Goal: Transaction & Acquisition: Book appointment/travel/reservation

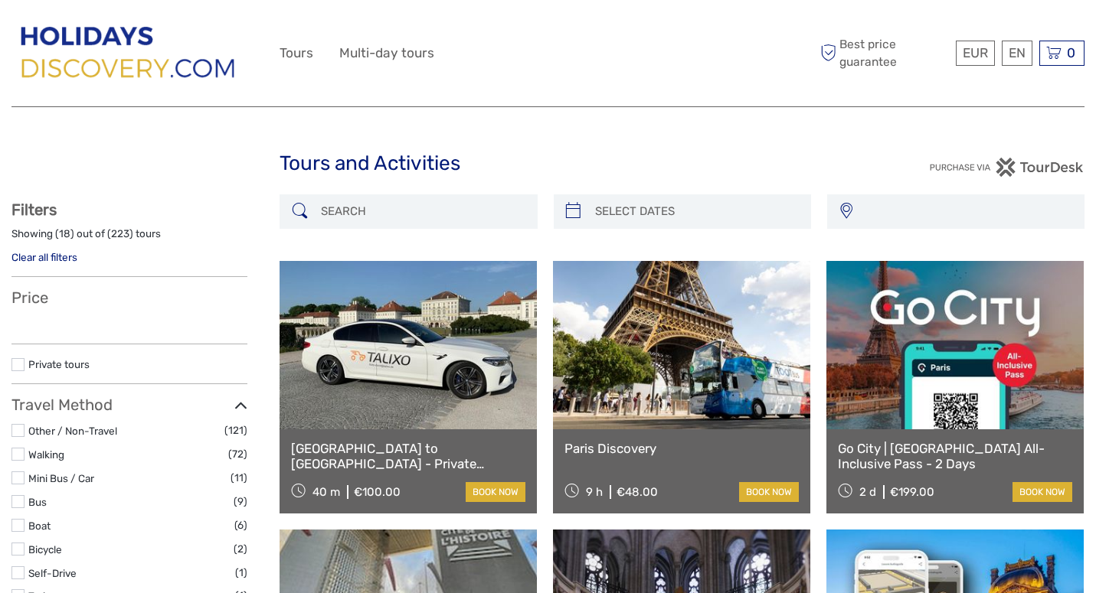
select select
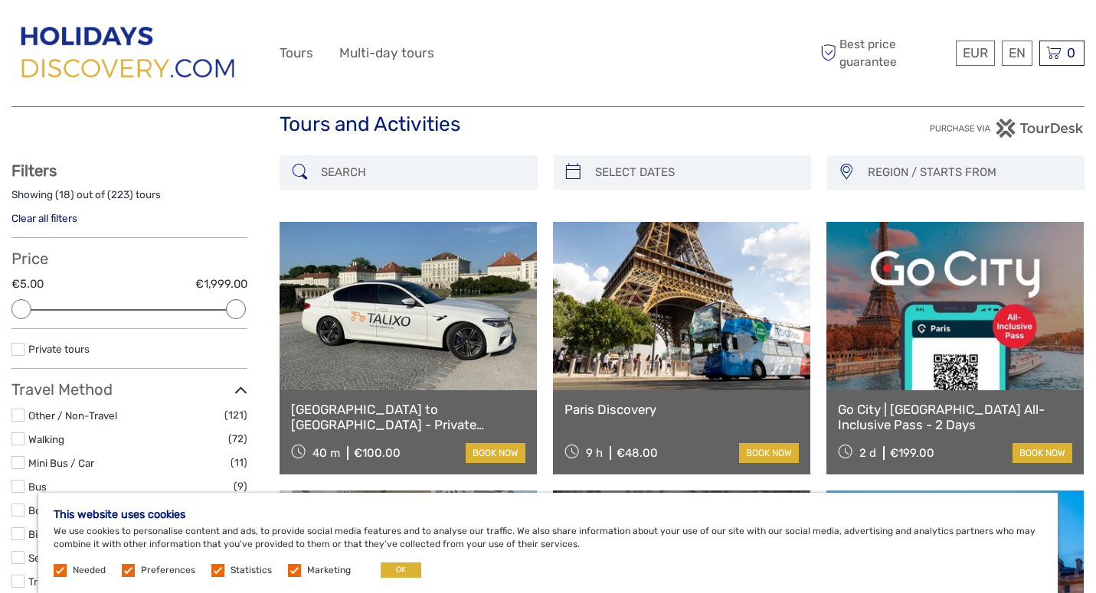
scroll to position [112, 0]
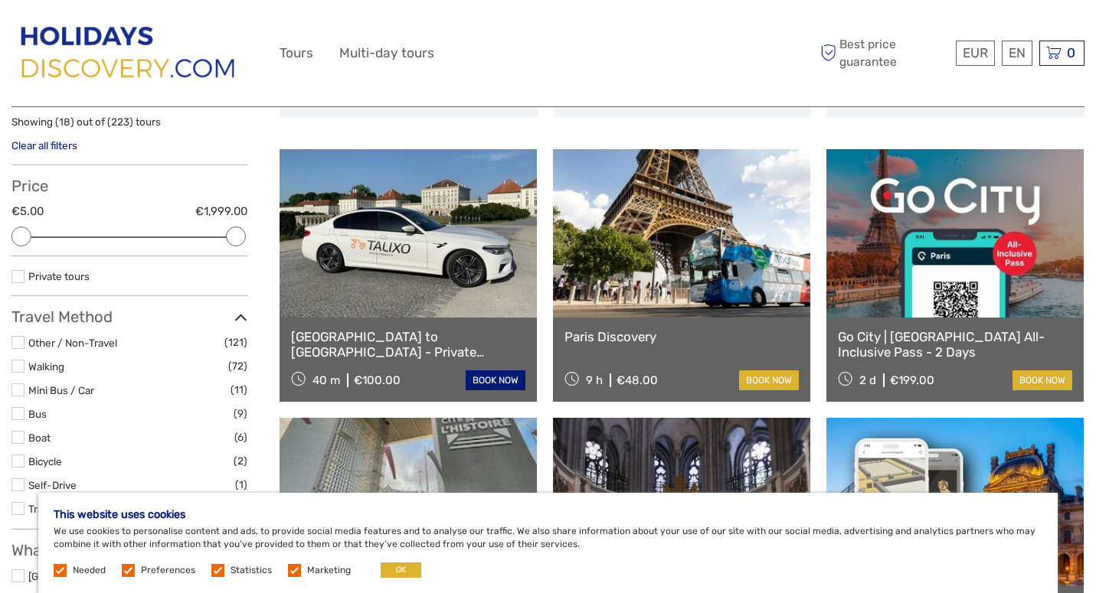
click at [482, 381] on link "book now" at bounding box center [496, 381] width 60 height 20
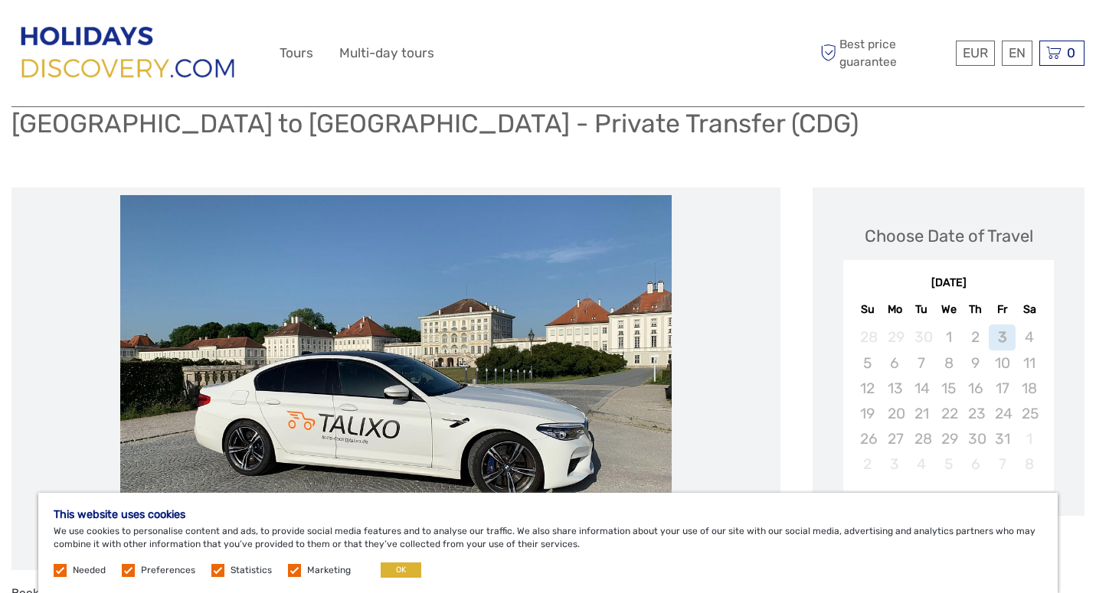
scroll to position [123, 0]
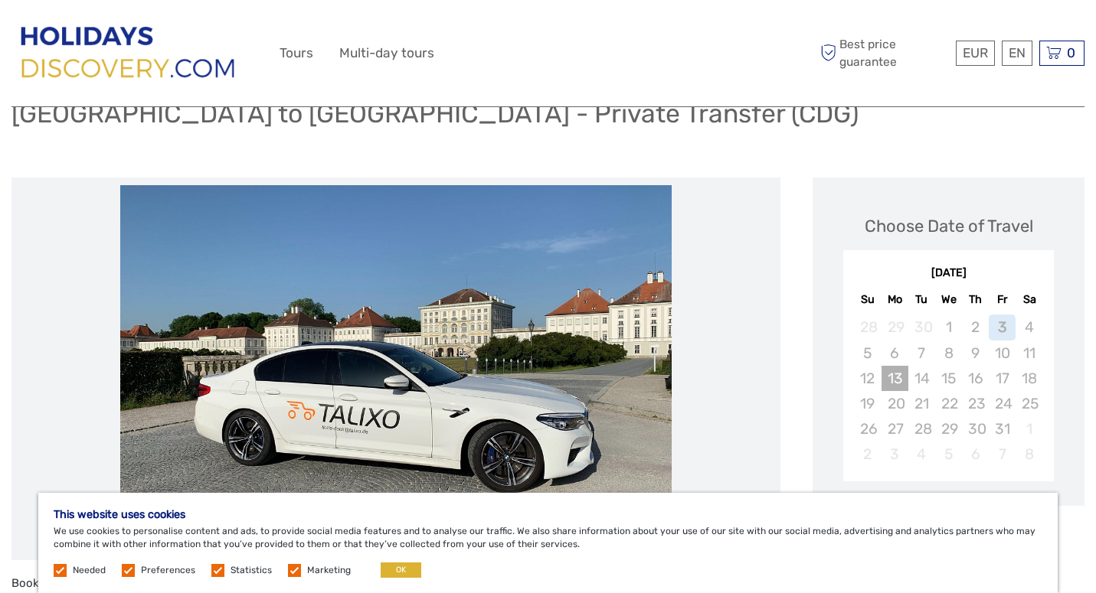
click at [894, 378] on div "13" at bounding box center [894, 378] width 27 height 25
click at [901, 371] on div "13" at bounding box center [894, 378] width 27 height 25
click at [393, 571] on button "OK" at bounding box center [401, 570] width 41 height 15
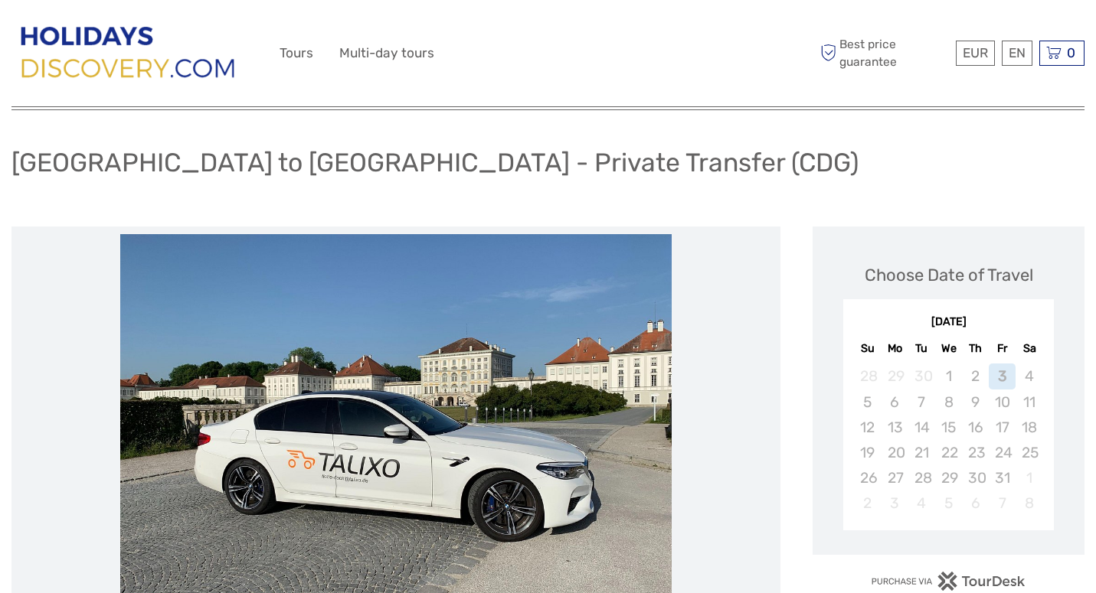
scroll to position [80, 0]
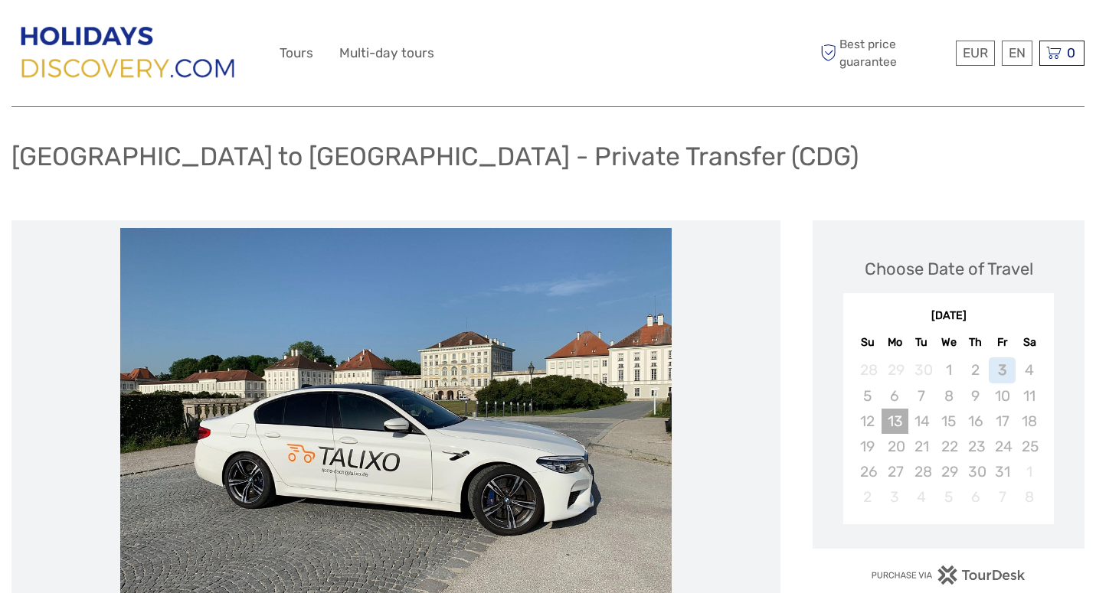
click at [891, 424] on div "13" at bounding box center [894, 421] width 27 height 25
click at [861, 428] on div "12" at bounding box center [867, 421] width 27 height 25
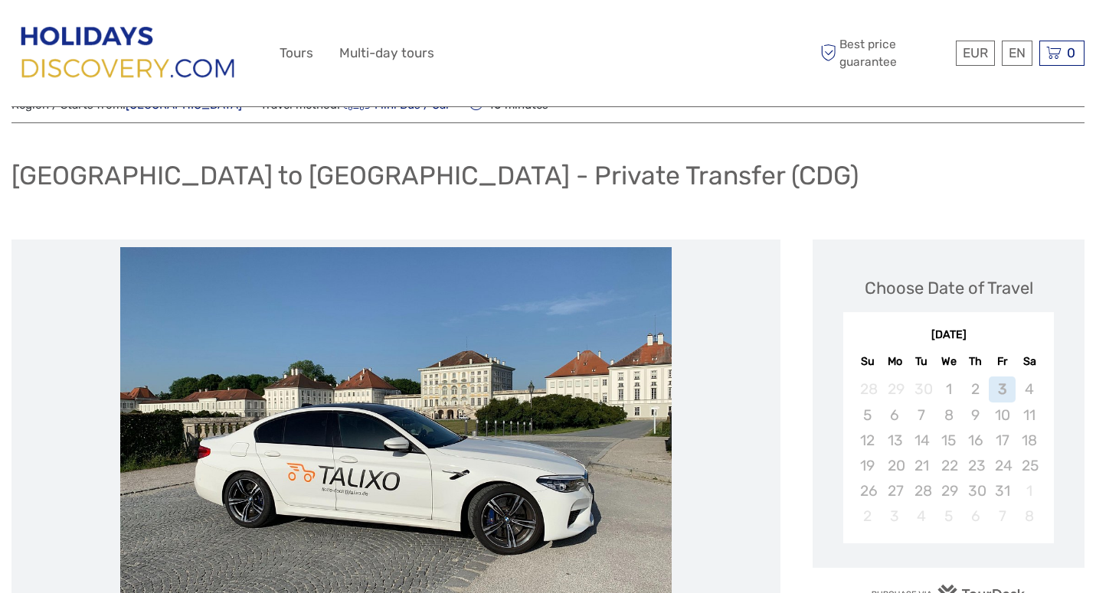
scroll to position [0, 0]
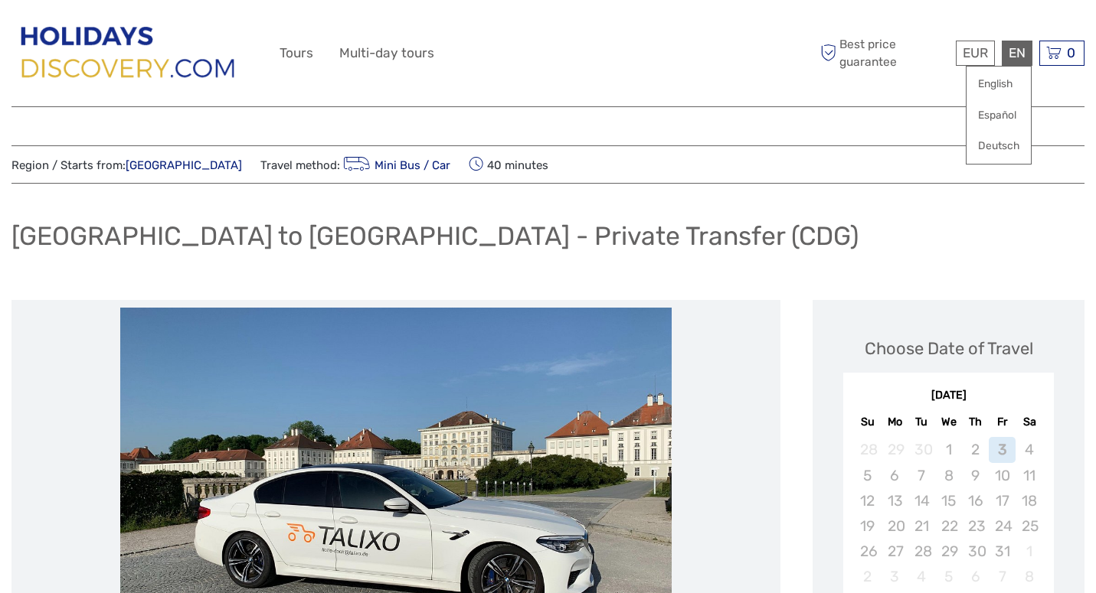
click at [1025, 47] on div "EN English Español Deutsch" at bounding box center [1017, 53] width 31 height 25
click at [979, 91] on link "English" at bounding box center [998, 84] width 64 height 28
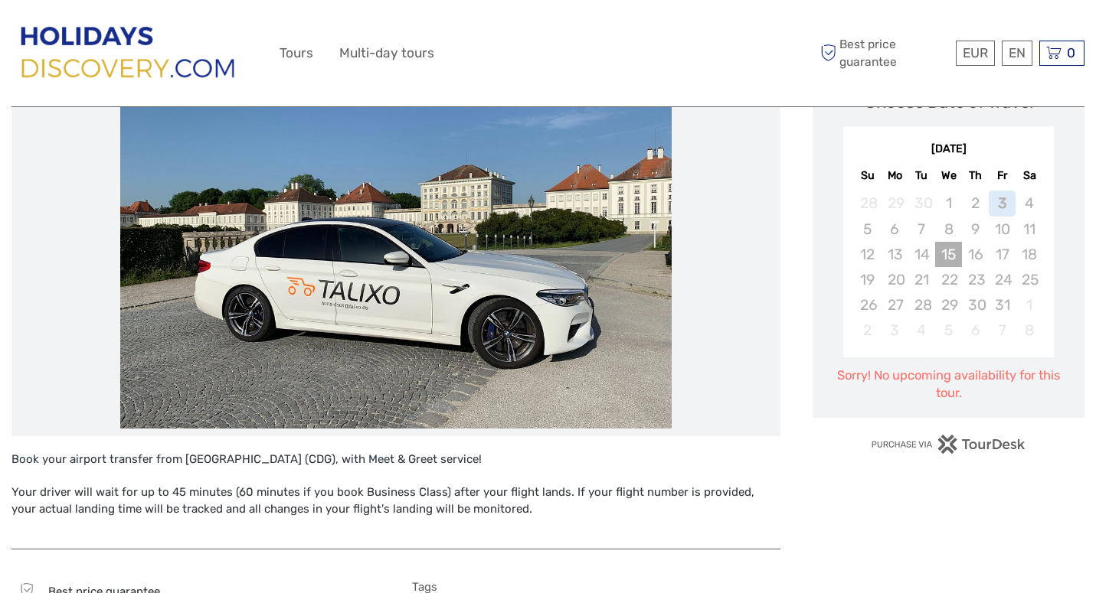
click at [956, 263] on div "15" at bounding box center [948, 254] width 27 height 25
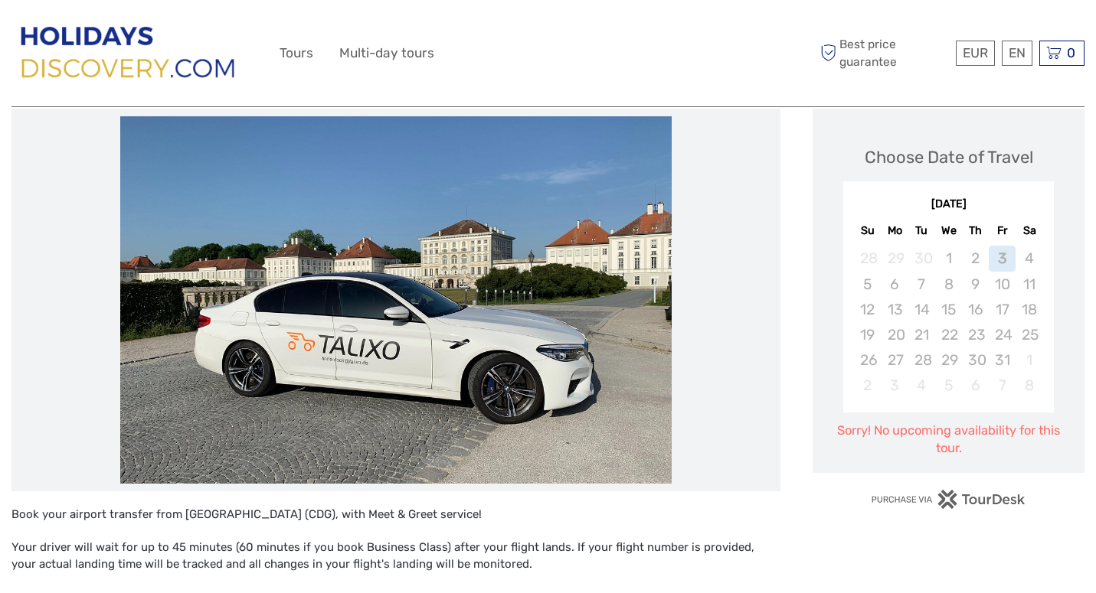
scroll to position [201, 0]
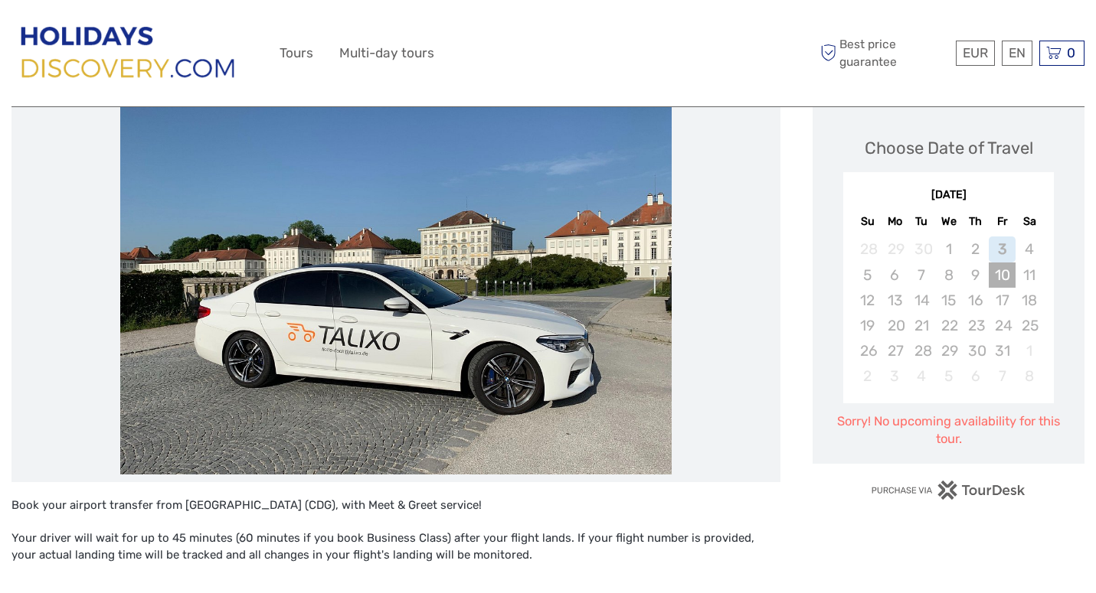
click at [995, 281] on div "10" at bounding box center [1002, 275] width 27 height 25
click at [968, 191] on div "[DATE]" at bounding box center [948, 196] width 211 height 16
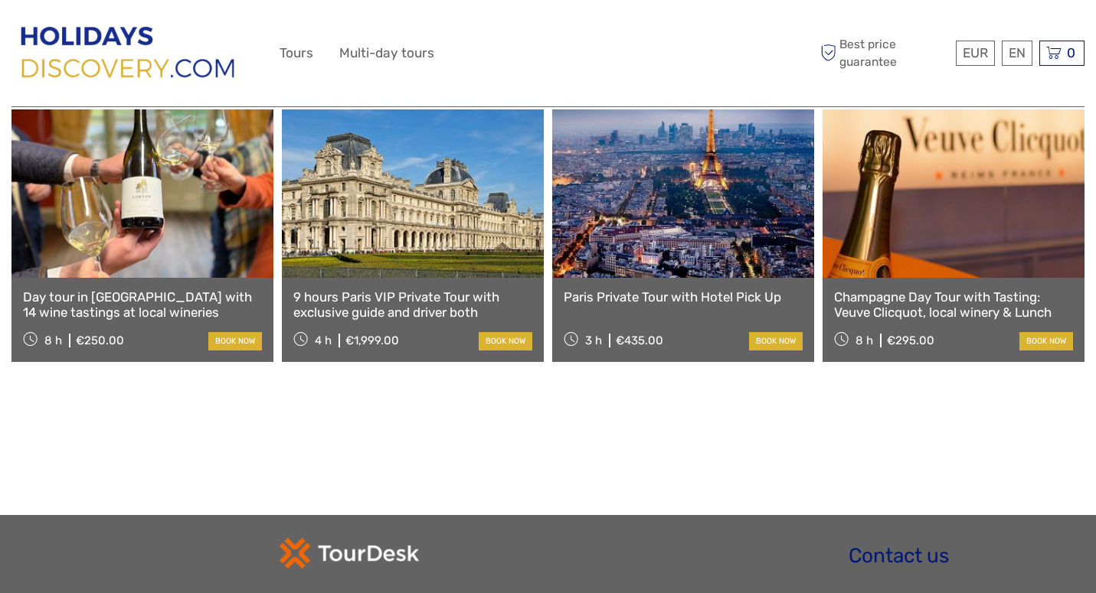
scroll to position [1143, 0]
